Goal: Transaction & Acquisition: Subscribe to service/newsletter

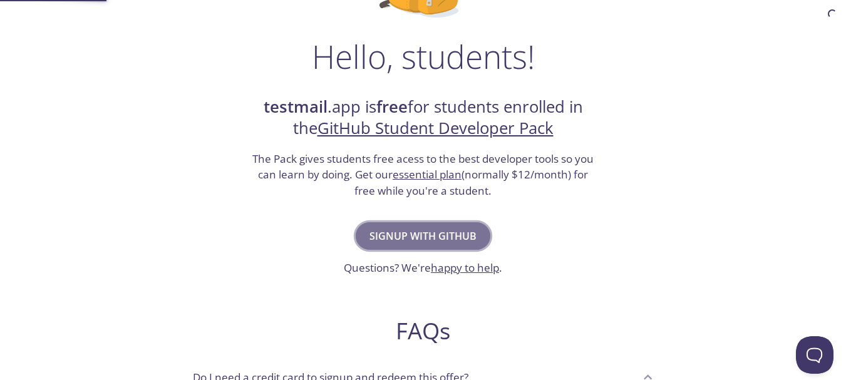
click at [409, 234] on span "Signup with GitHub" at bounding box center [423, 236] width 107 height 18
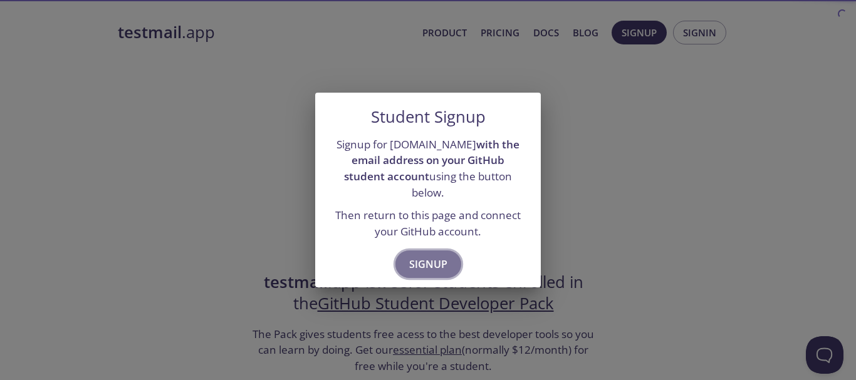
click at [427, 256] on span "Signup" at bounding box center [428, 265] width 38 height 18
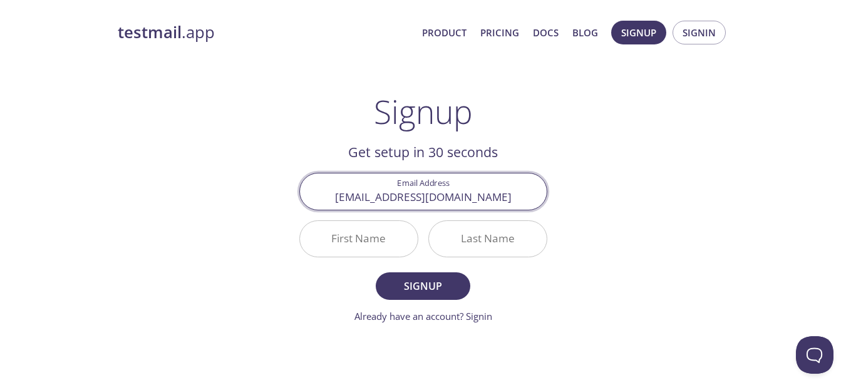
type input "harshiitsonii@gmail.com"
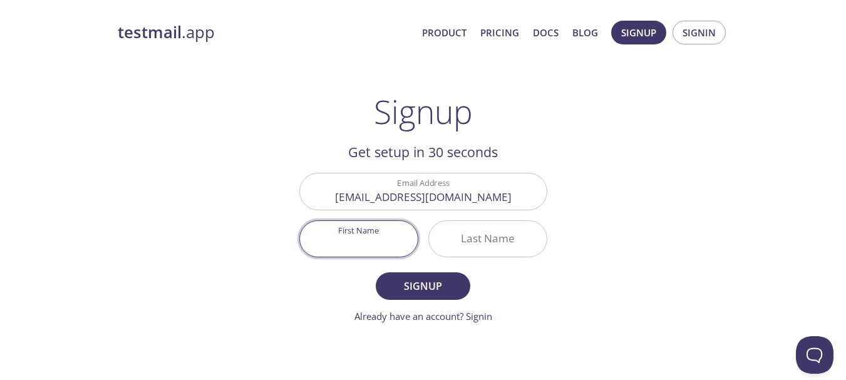
click at [343, 244] on input "First Name" at bounding box center [359, 239] width 118 height 36
type input "[PERSON_NAME]"
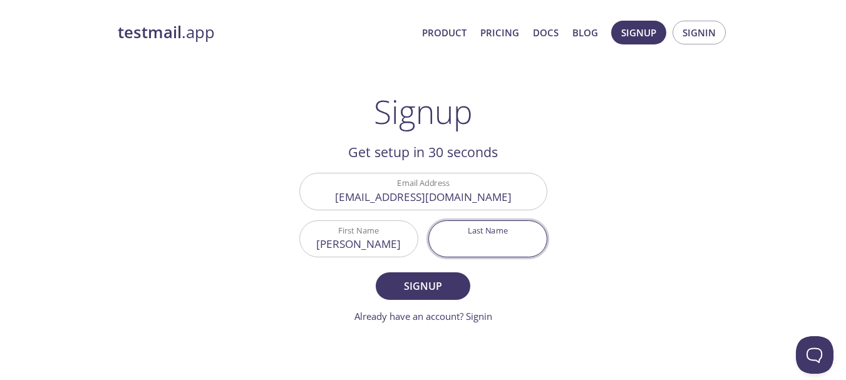
click at [500, 239] on input "Last Name" at bounding box center [488, 239] width 118 height 36
type input "Soni"
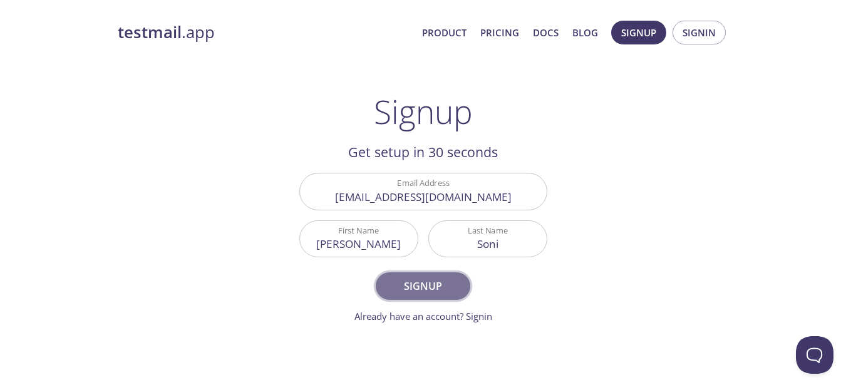
click at [425, 289] on span "Signup" at bounding box center [423, 287] width 66 height 18
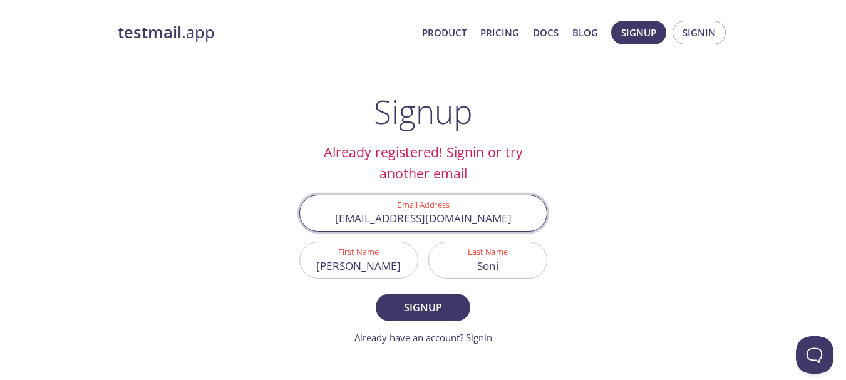
drag, startPoint x: 494, startPoint y: 217, endPoint x: 259, endPoint y: 209, distance: 235.1
click at [259, 209] on div "testmail .app Product Pricing Docs Blog Signup Signin Signup Already registered…" at bounding box center [423, 311] width 641 height 596
type input "harshit@amityonline.com"
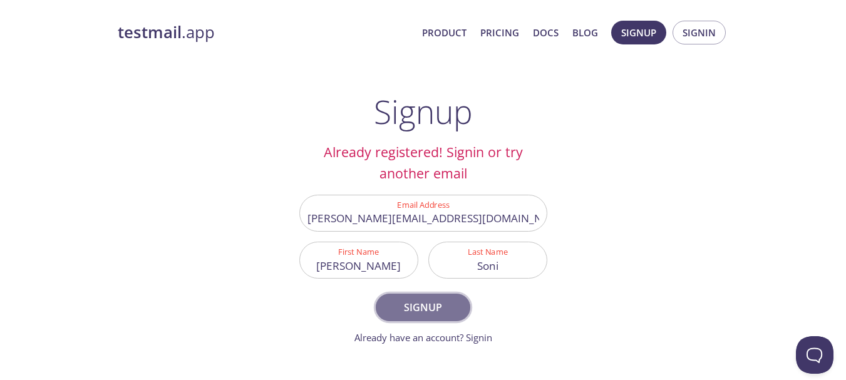
click at [433, 309] on span "Signup" at bounding box center [423, 308] width 66 height 18
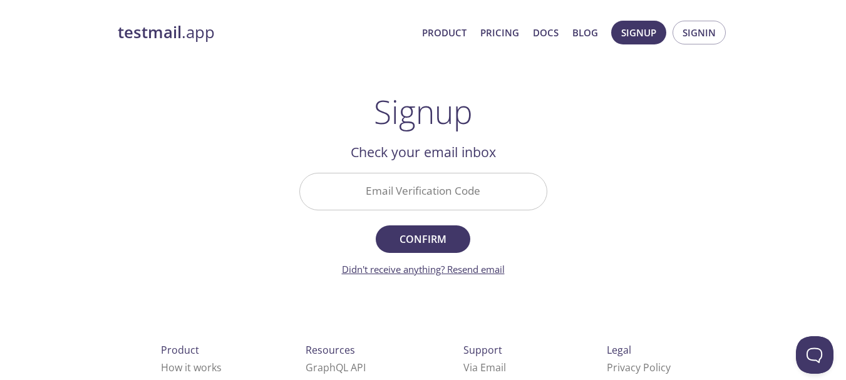
click at [475, 271] on link "Didn't receive anything? Resend email" at bounding box center [423, 269] width 163 height 13
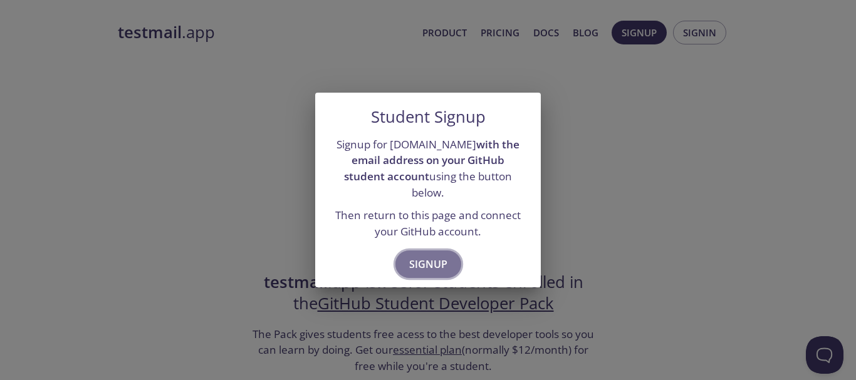
click at [411, 259] on span "Signup" at bounding box center [428, 265] width 38 height 18
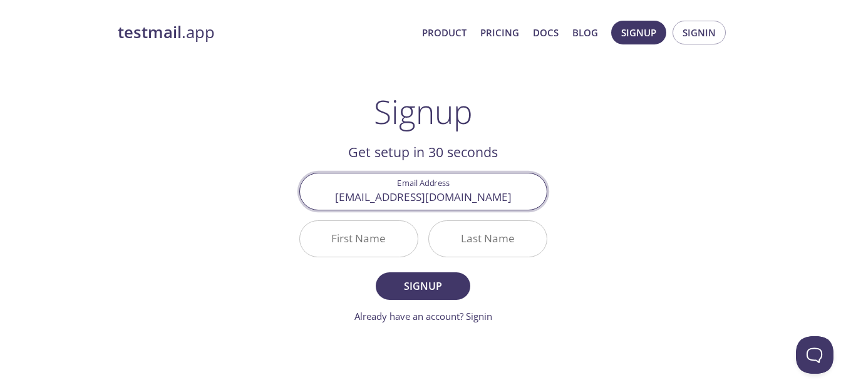
type input "[EMAIL_ADDRESS][DOMAIN_NAME]"
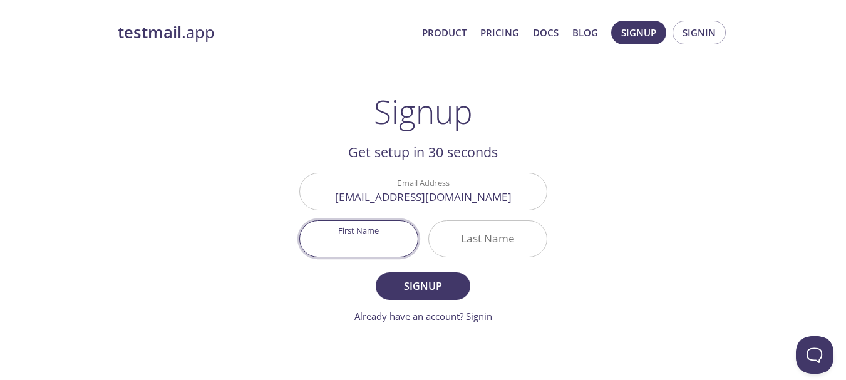
click at [387, 227] on input "First Name" at bounding box center [359, 239] width 118 height 36
type input "[PERSON_NAME]"
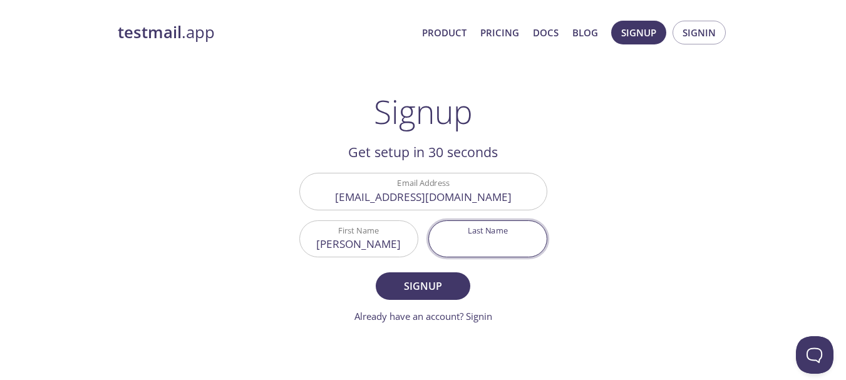
click at [497, 229] on input "Last Name" at bounding box center [488, 239] width 118 height 36
type input "Soni"
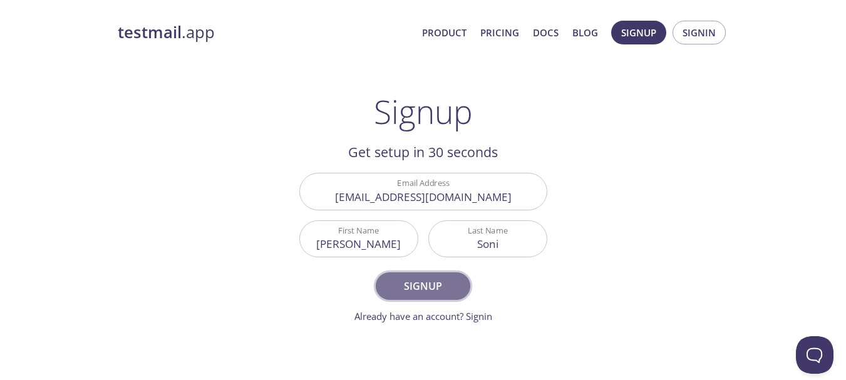
click at [430, 278] on span "Signup" at bounding box center [423, 287] width 66 height 18
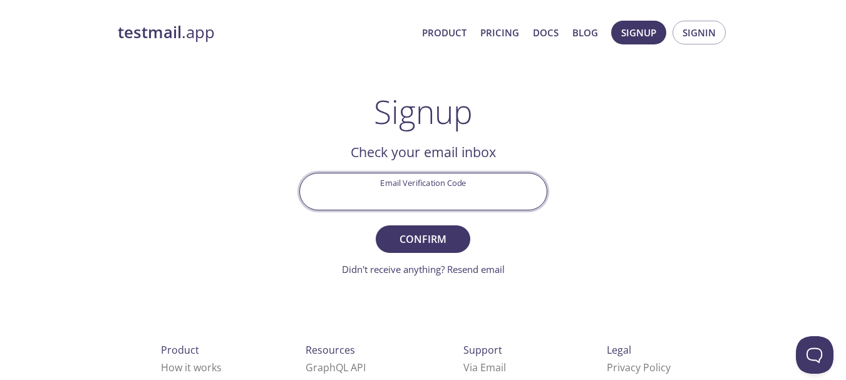
click at [405, 205] on input "Email Verification Code" at bounding box center [423, 192] width 247 height 36
type input "XHP1PVU"
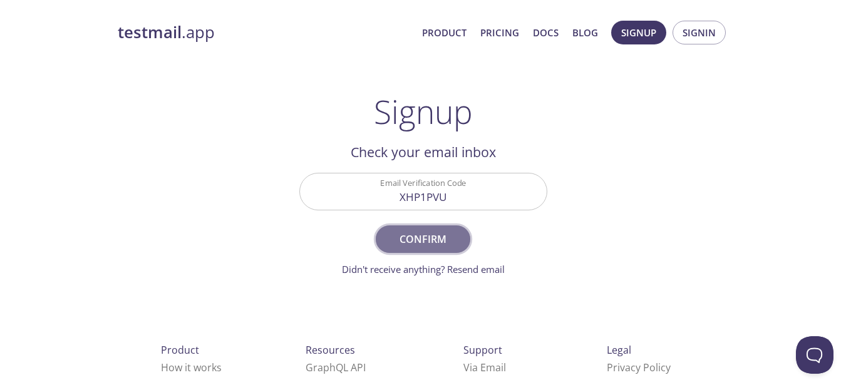
click at [423, 226] on button "Confirm" at bounding box center [423, 240] width 94 height 28
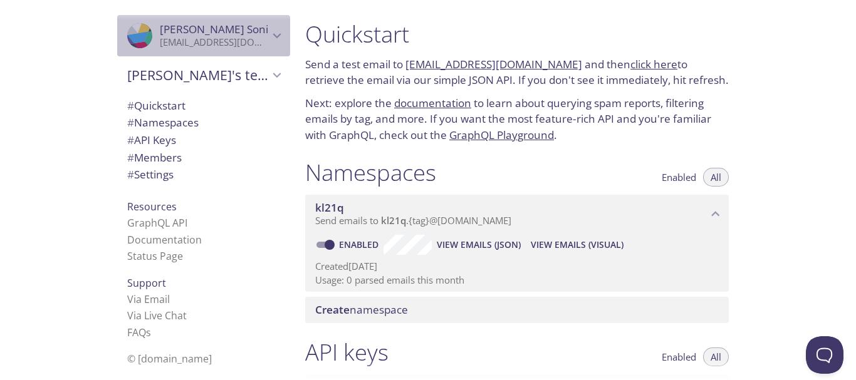
click at [251, 35] on span "Harshit Soni" at bounding box center [214, 30] width 109 height 14
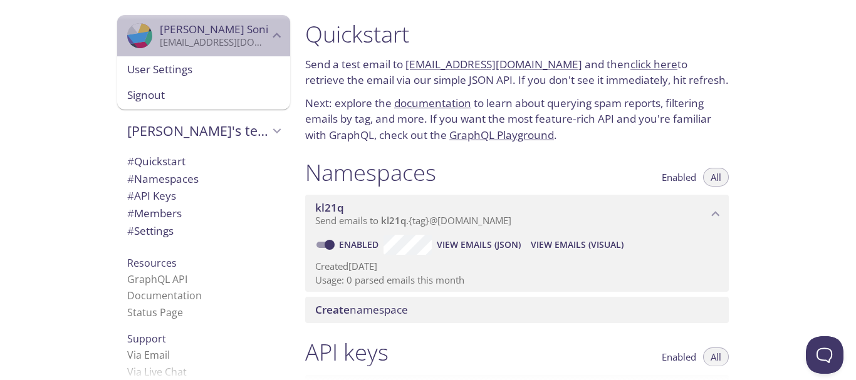
click at [251, 35] on span "Harshit Soni" at bounding box center [214, 30] width 109 height 14
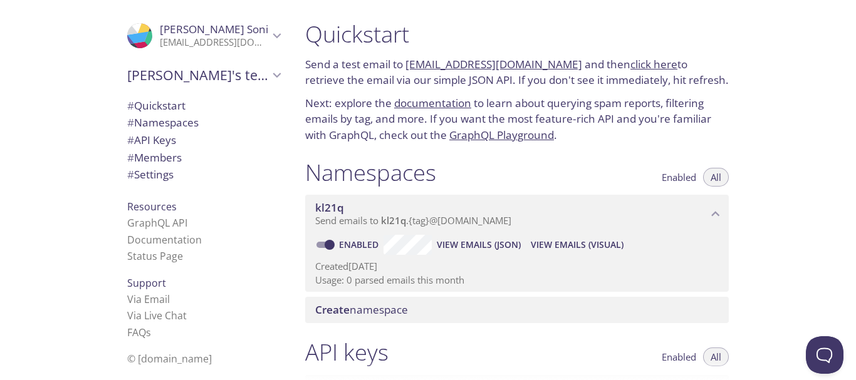
click at [489, 63] on link "[EMAIL_ADDRESS][DOMAIN_NAME]" at bounding box center [493, 64] width 177 height 14
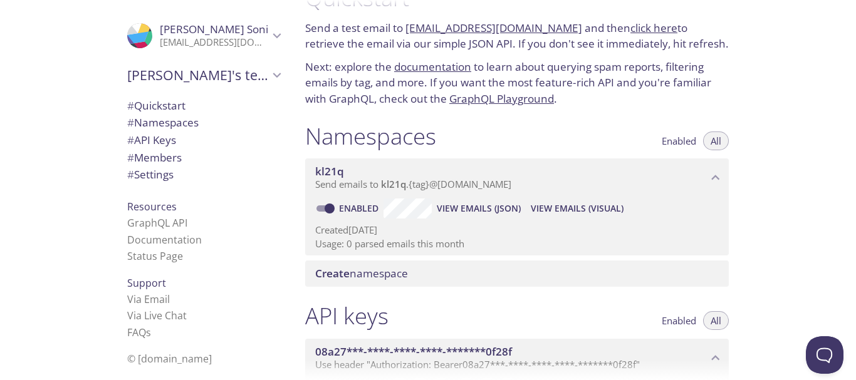
scroll to position [37, 0]
click at [471, 204] on span "View Emails (JSON)" at bounding box center [479, 207] width 84 height 15
click at [583, 207] on span "View Emails (Visual)" at bounding box center [577, 207] width 93 height 15
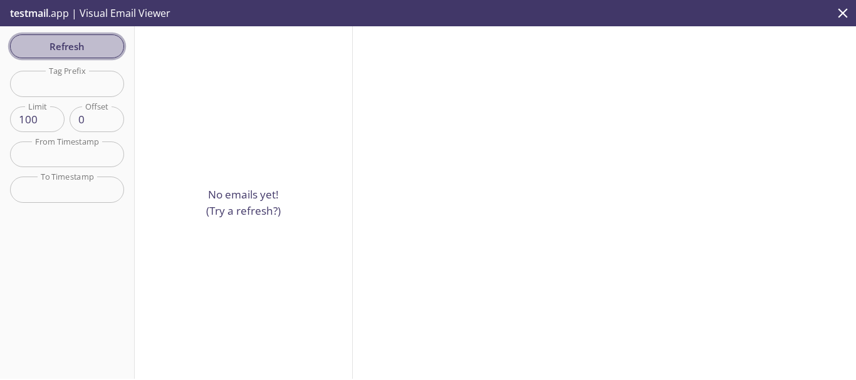
click at [77, 43] on span "Refresh" at bounding box center [67, 46] width 94 height 16
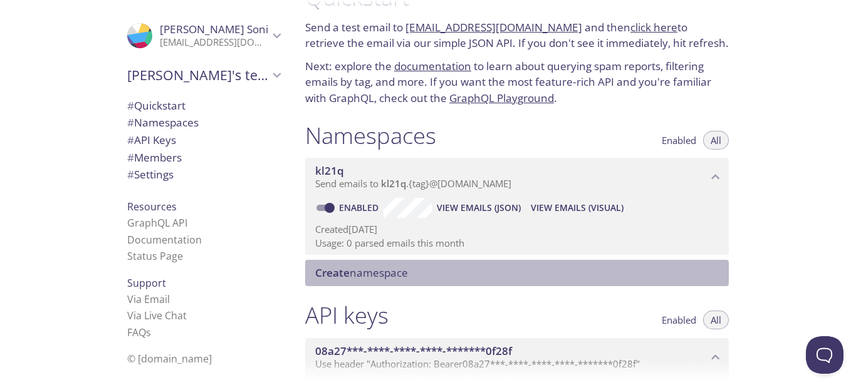
click at [375, 279] on span "Create namespace" at bounding box center [361, 273] width 93 height 14
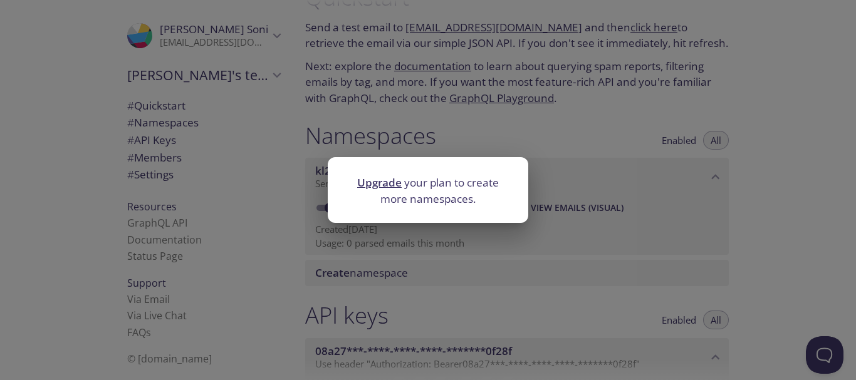
click at [586, 209] on div "Upgrade your plan to create more namespaces." at bounding box center [428, 190] width 856 height 380
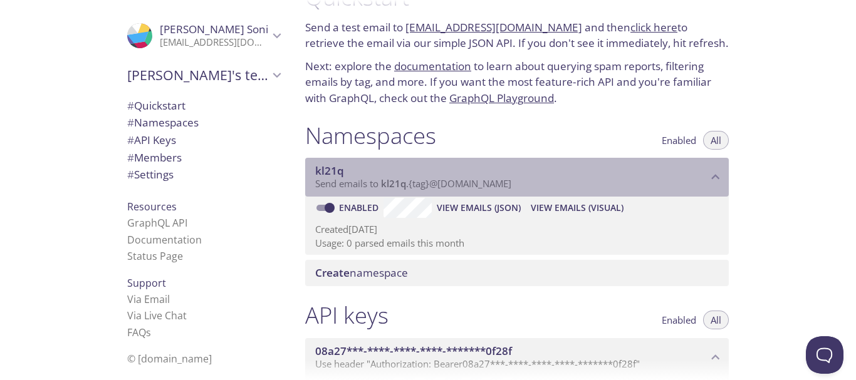
click at [462, 180] on span "Send emails to kl21q . {tag} @inbox.testmail.app" at bounding box center [413, 183] width 196 height 13
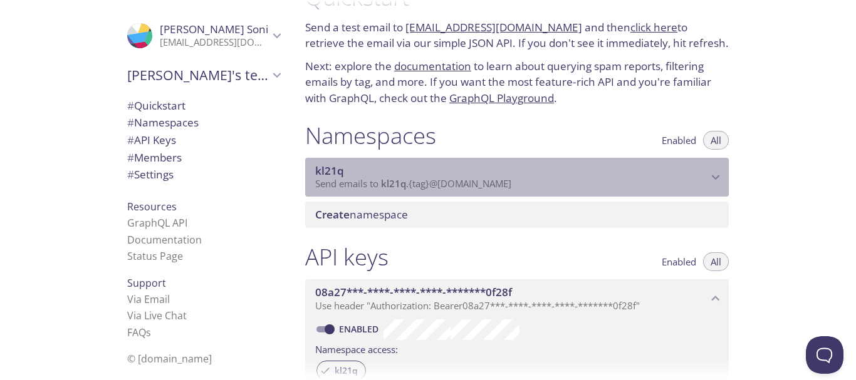
click at [462, 180] on span "Send emails to kl21q . {tag} @inbox.testmail.app" at bounding box center [413, 183] width 196 height 13
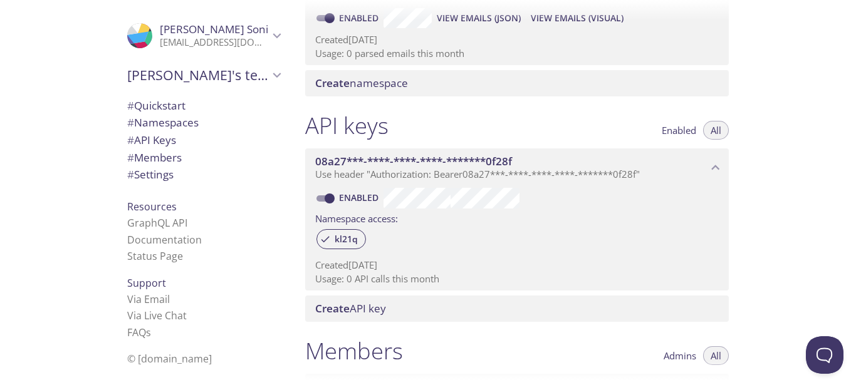
scroll to position [296, 0]
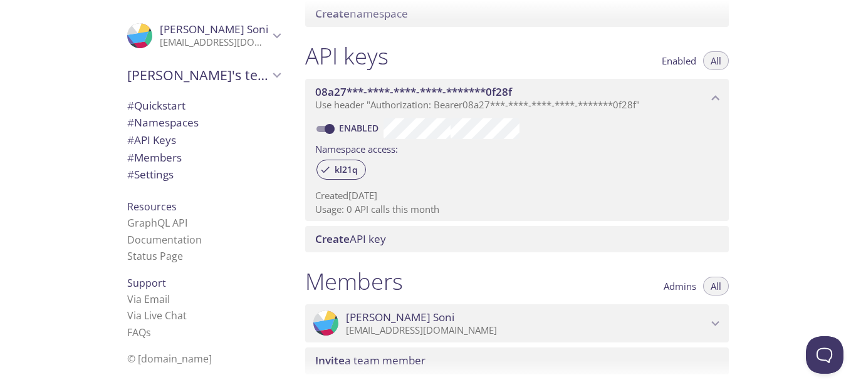
click at [407, 239] on span "Create API key" at bounding box center [519, 239] width 408 height 14
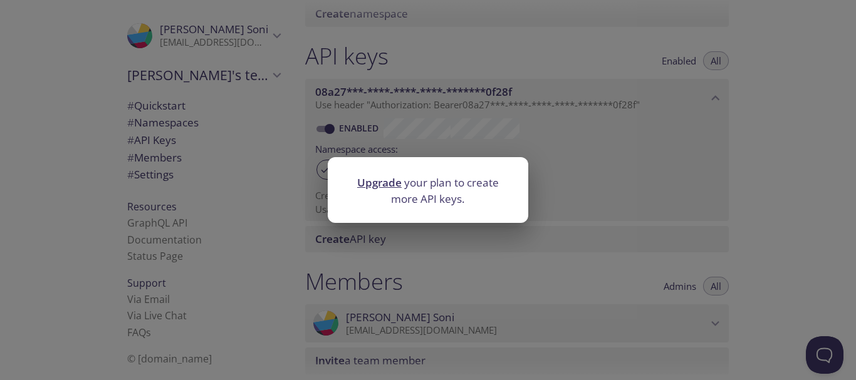
click at [425, 254] on div "Upgrade your plan to create more API keys." at bounding box center [428, 190] width 856 height 380
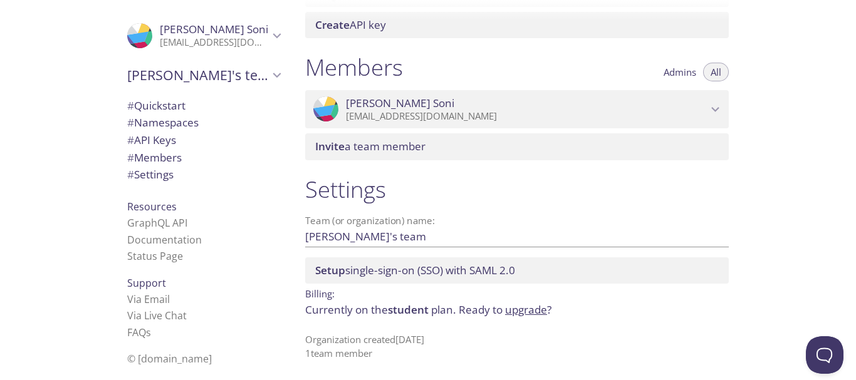
scroll to position [0, 0]
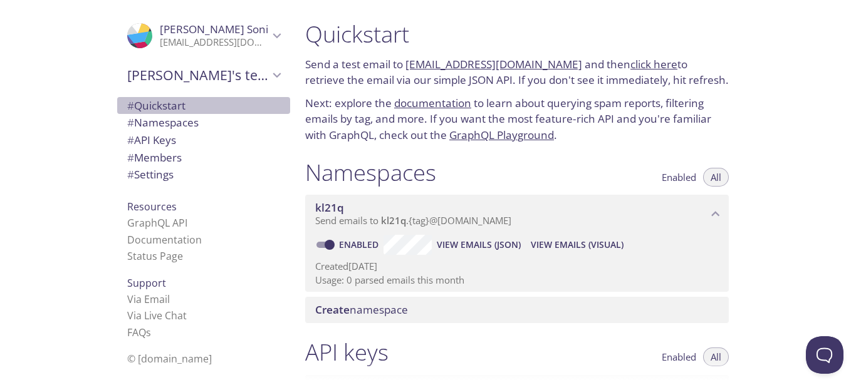
click at [158, 112] on span "# Quickstart" at bounding box center [156, 105] width 58 height 14
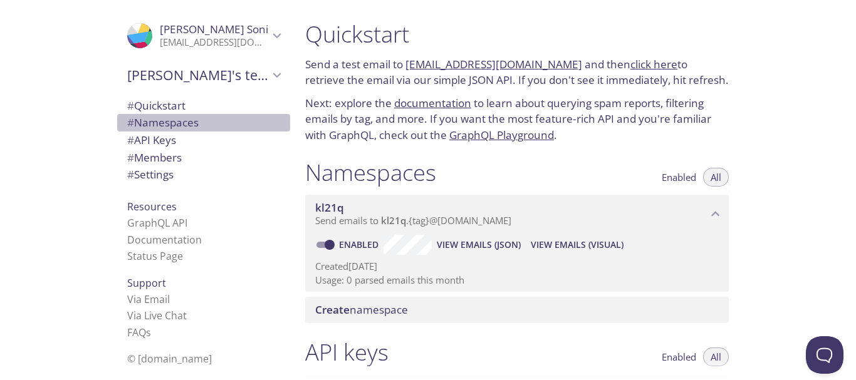
click at [158, 121] on span "# Namespaces" at bounding box center [162, 122] width 71 height 14
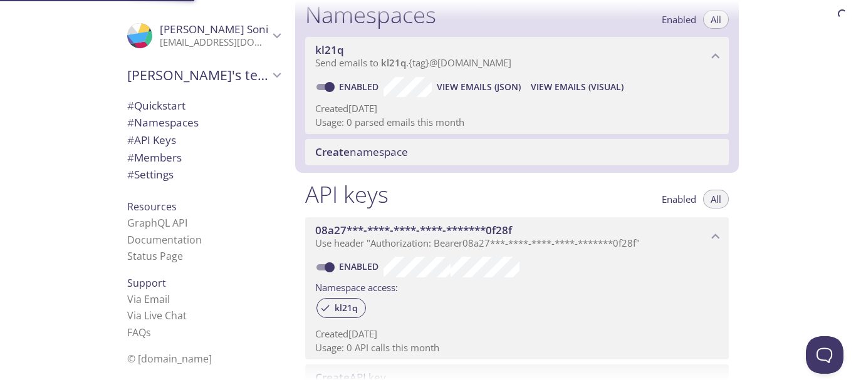
scroll to position [158, 0]
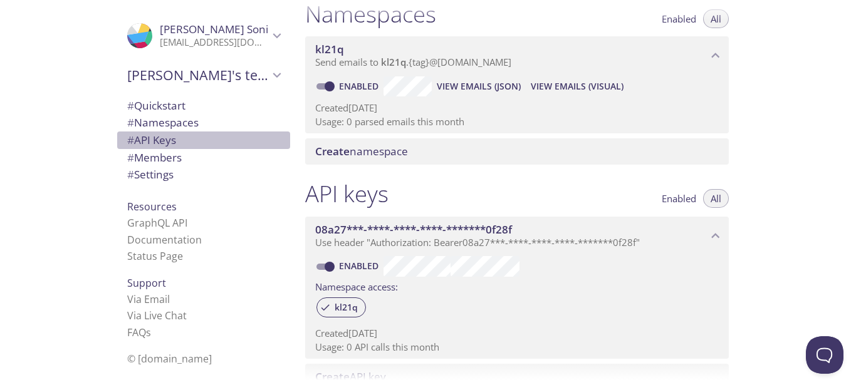
click at [155, 136] on span "# API Keys" at bounding box center [151, 140] width 49 height 14
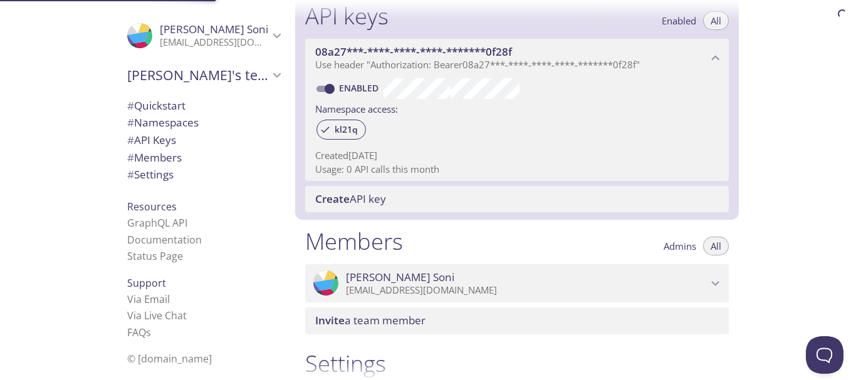
scroll to position [338, 0]
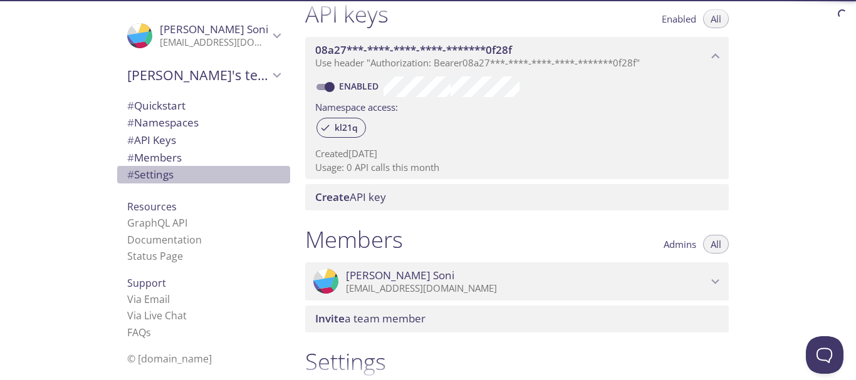
click at [152, 167] on span "# Settings" at bounding box center [150, 174] width 46 height 14
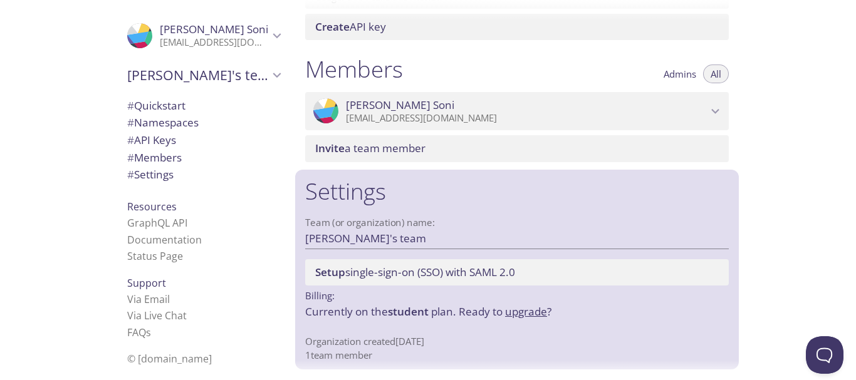
scroll to position [511, 0]
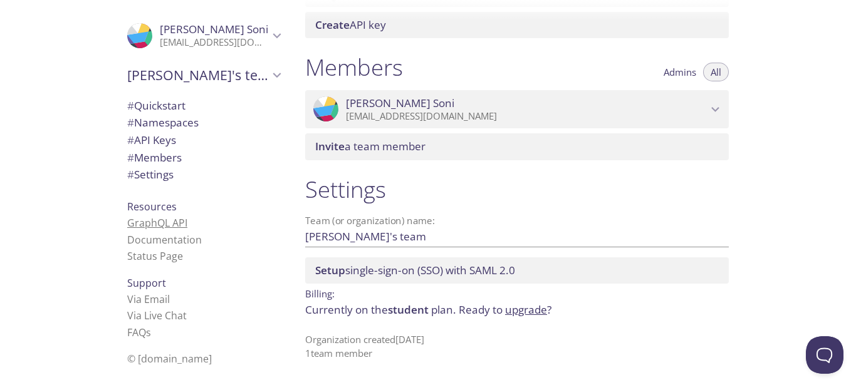
click at [148, 227] on link "GraphQL API" at bounding box center [157, 223] width 60 height 14
click at [155, 242] on link "Documentation" at bounding box center [164, 240] width 75 height 14
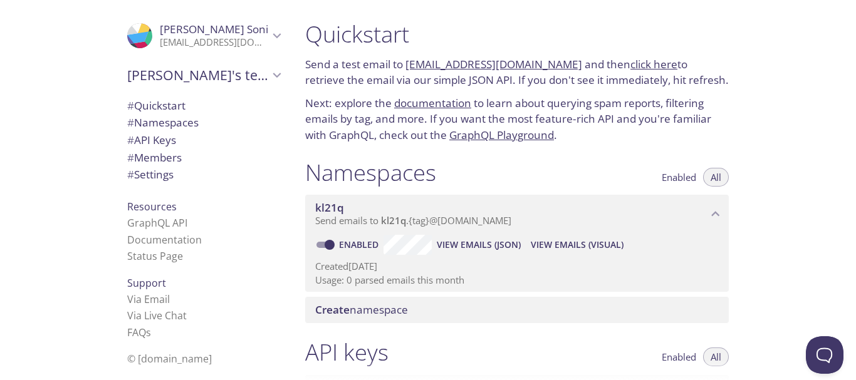
scroll to position [99, 0]
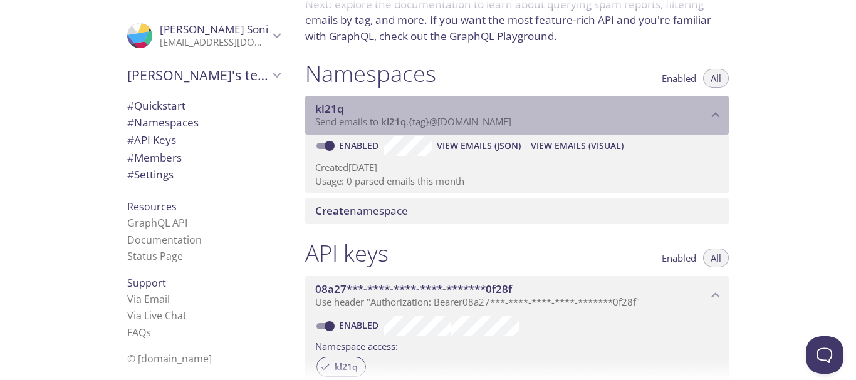
drag, startPoint x: 314, startPoint y: 106, endPoint x: 430, endPoint y: 123, distance: 117.0
click at [430, 123] on div "kl21q Send emails to kl21q . {tag} @inbox.testmail.app" at bounding box center [516, 115] width 423 height 39
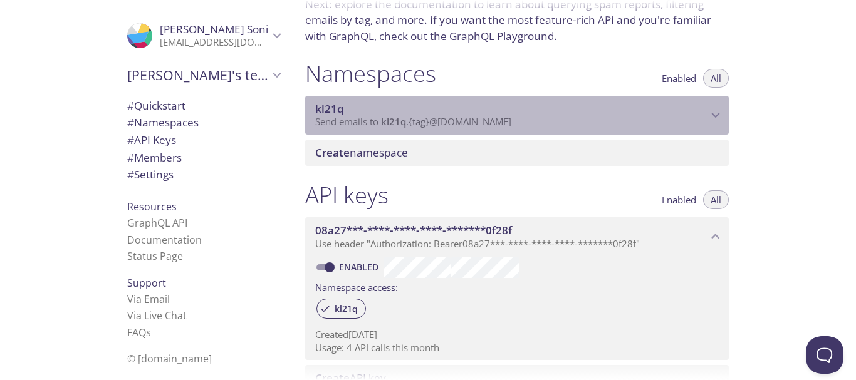
click at [430, 123] on span "Send emails to kl21q . {tag} @inbox.testmail.app" at bounding box center [413, 121] width 196 height 13
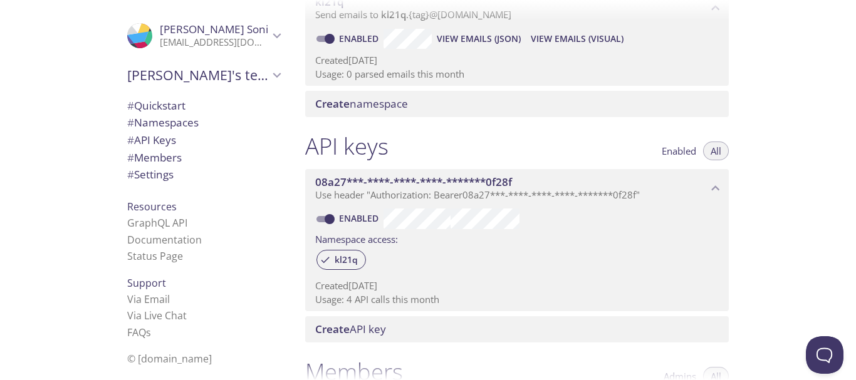
scroll to position [204, 0]
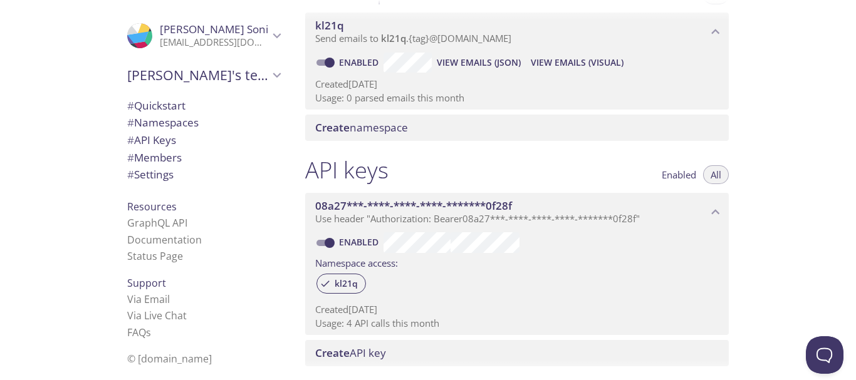
scroll to position [183, 0]
click at [158, 260] on link "Status Page" at bounding box center [155, 256] width 56 height 14
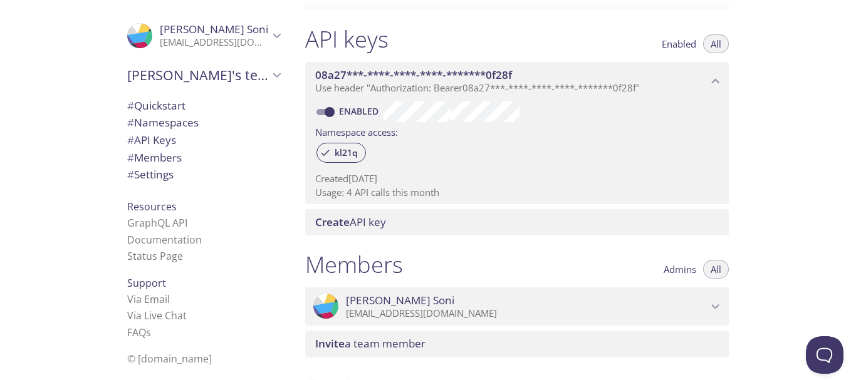
scroll to position [511, 0]
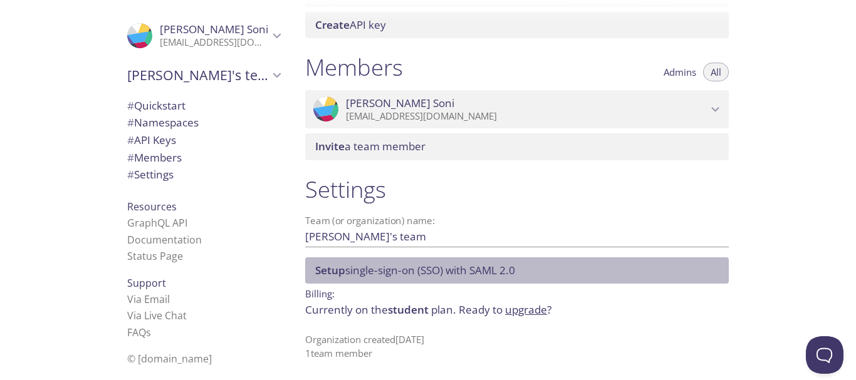
click at [410, 278] on div "Setup single-sign-on (SSO) with SAML 2.0" at bounding box center [516, 270] width 423 height 26
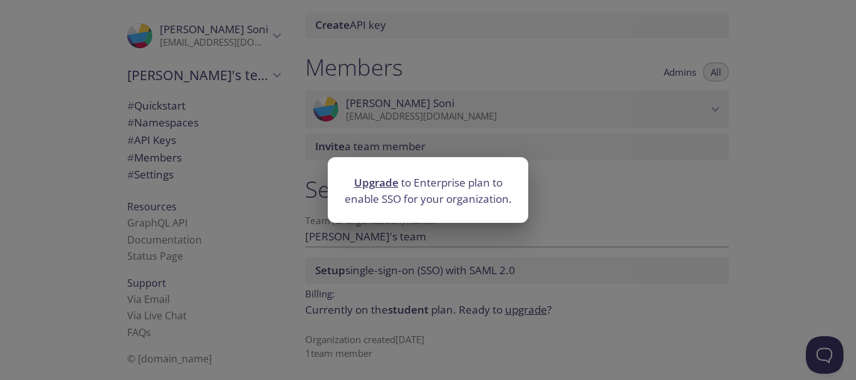
click at [410, 278] on div "Upgrade to Enterprise plan to enable SSO for your organization." at bounding box center [428, 190] width 856 height 380
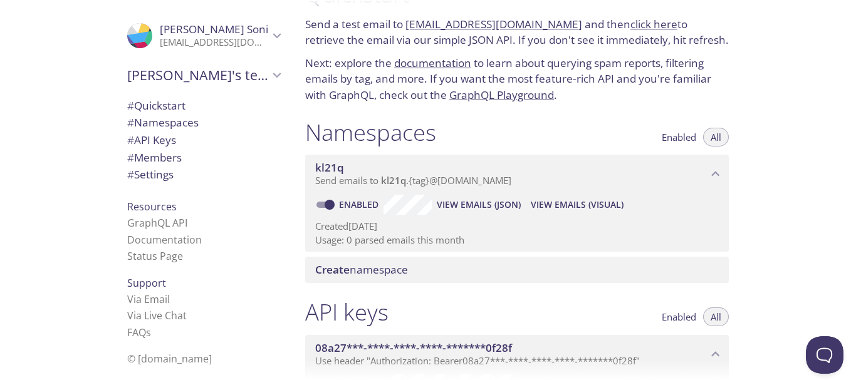
scroll to position [0, 0]
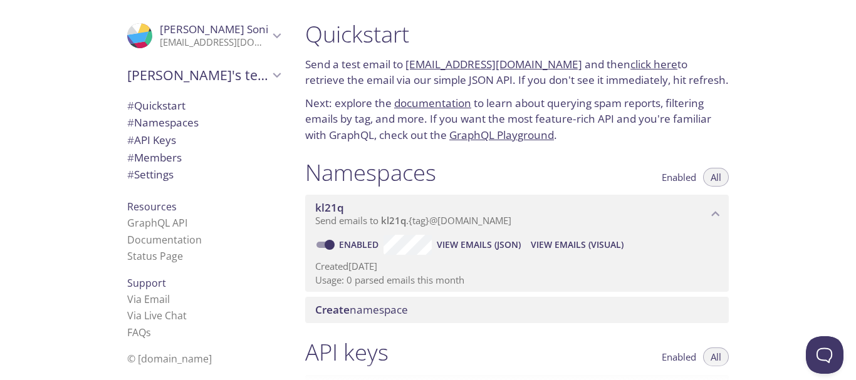
click at [561, 247] on span "View Emails (Visual)" at bounding box center [577, 244] width 93 height 15
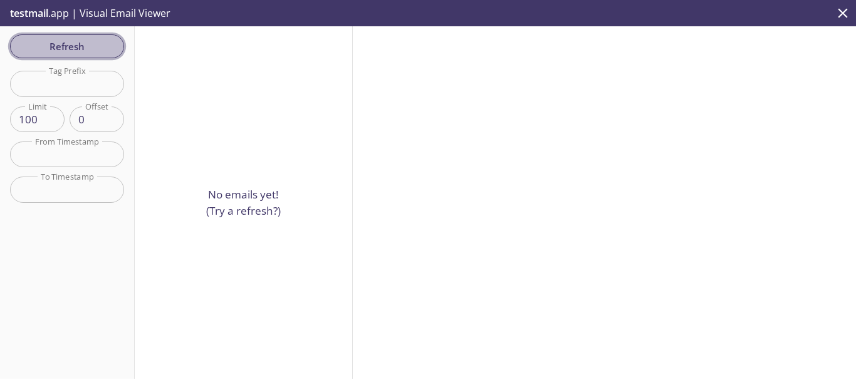
click at [63, 39] on span "Refresh" at bounding box center [67, 46] width 94 height 16
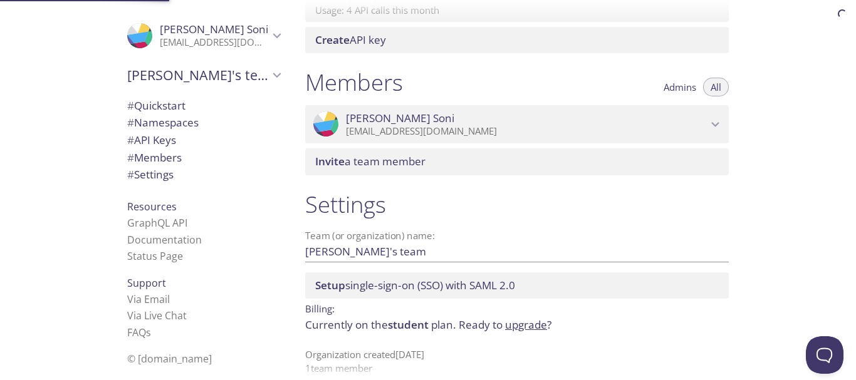
scroll to position [511, 0]
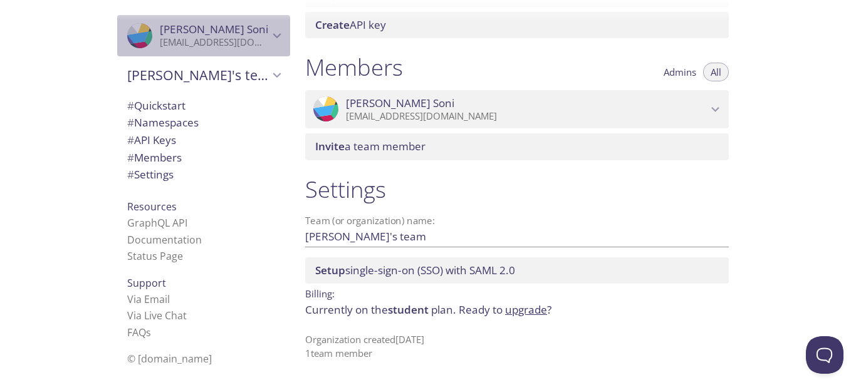
click at [128, 30] on icon ".cls-1 { fill: #6d5ca8; } .cls-2 { fill: #3fc191; } .cls-3 { fill: #3b4752; } .…" at bounding box center [139, 35] width 25 height 25
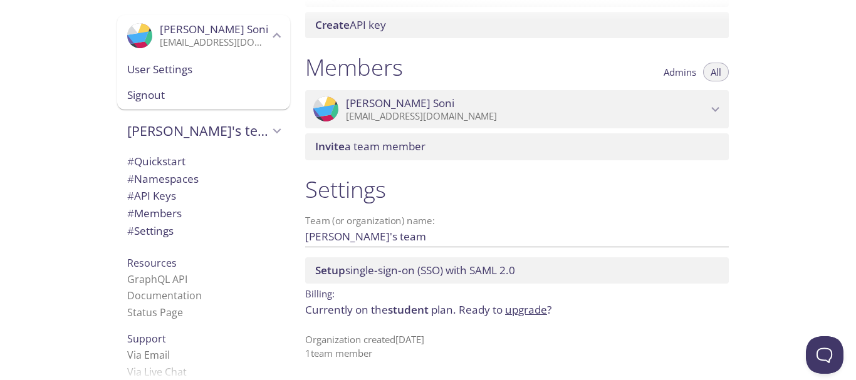
scroll to position [0, 0]
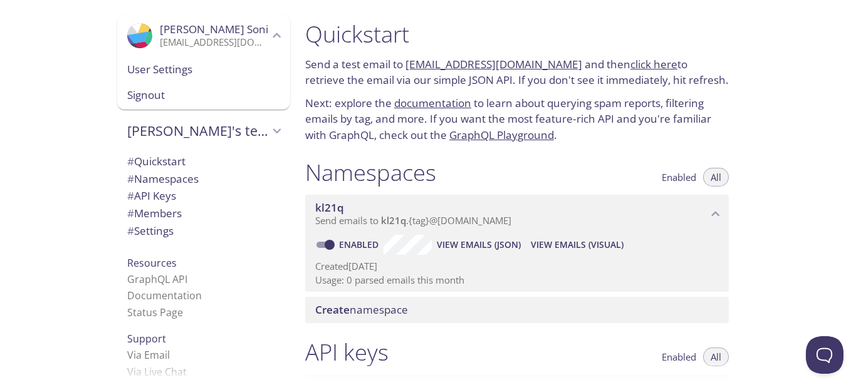
click at [162, 165] on ul "# Quickstart # Namespaces # API Keys # Members # Settings" at bounding box center [203, 196] width 173 height 87
click at [162, 165] on span "# Quickstart" at bounding box center [156, 161] width 58 height 14
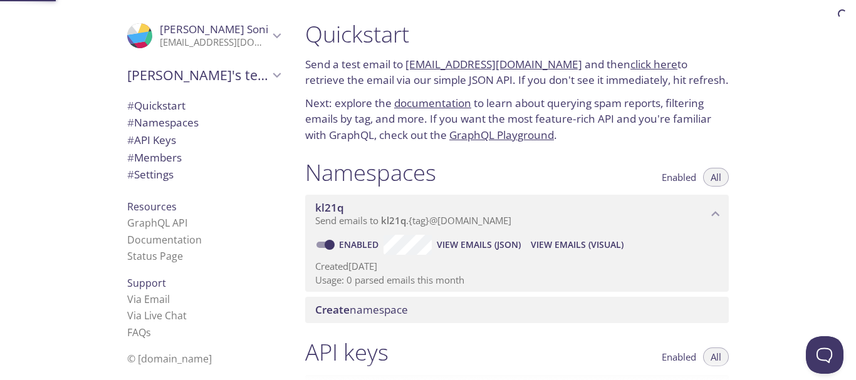
scroll to position [20, 0]
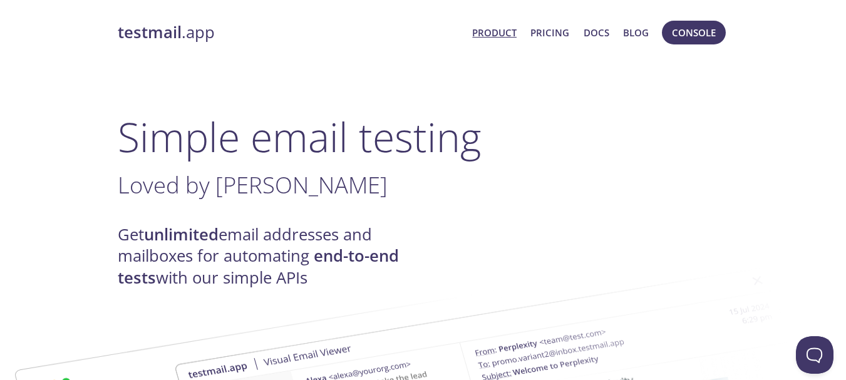
click at [487, 36] on link "Product" at bounding box center [494, 32] width 44 height 16
click at [692, 31] on span "Console" at bounding box center [694, 32] width 44 height 16
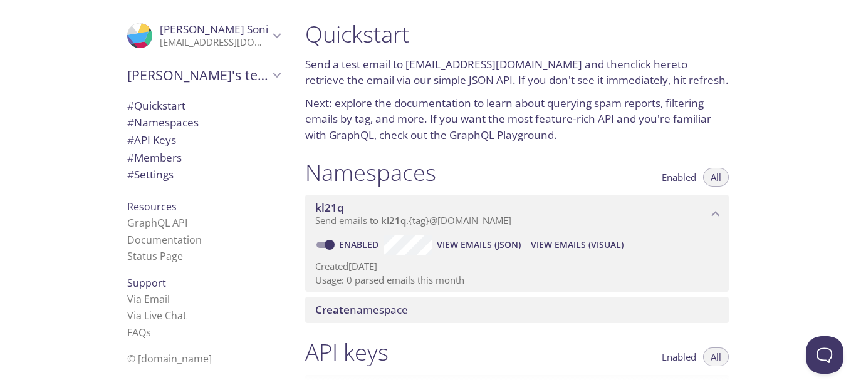
click at [477, 60] on link "[EMAIL_ADDRESS][DOMAIN_NAME]" at bounding box center [493, 64] width 177 height 14
drag, startPoint x: 405, startPoint y: 65, endPoint x: 555, endPoint y: 71, distance: 149.8
click at [555, 71] on p "Send a test email to [EMAIL_ADDRESS][DOMAIN_NAME] and then click here to retrie…" at bounding box center [516, 72] width 423 height 32
copy link "[EMAIL_ADDRESS][DOMAIN_NAME]"
click at [635, 64] on link "click here" at bounding box center [653, 64] width 47 height 14
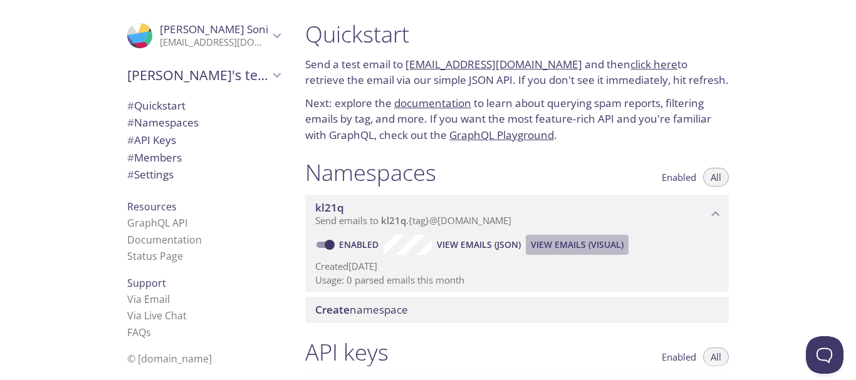
click at [555, 241] on span "View Emails (Visual)" at bounding box center [577, 244] width 93 height 15
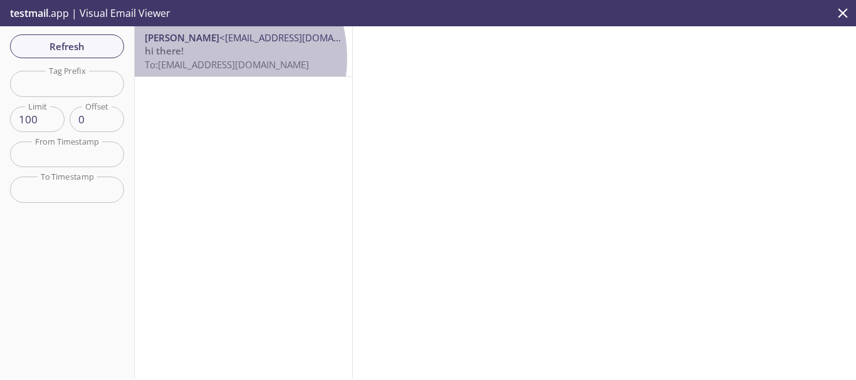
click at [207, 58] on span "To: [EMAIL_ADDRESS][DOMAIN_NAME]" at bounding box center [227, 64] width 164 height 13
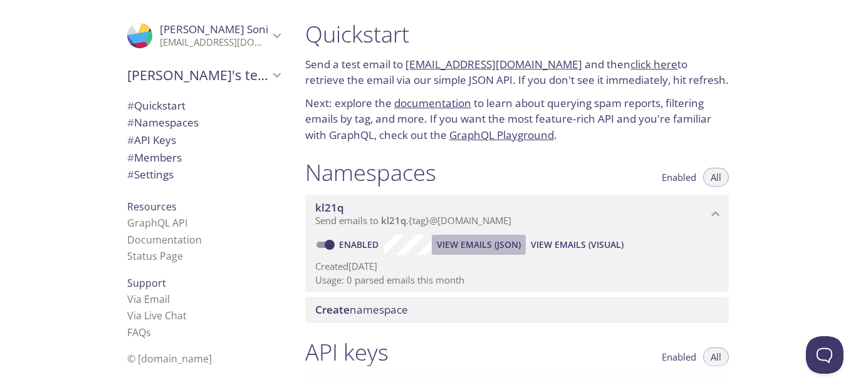
click at [464, 248] on span "View Emails (JSON)" at bounding box center [479, 244] width 84 height 15
click at [567, 110] on p "Next: explore the documentation to learn about querying spam reports, filtering…" at bounding box center [516, 119] width 423 height 48
